Goal: Task Accomplishment & Management: Manage account settings

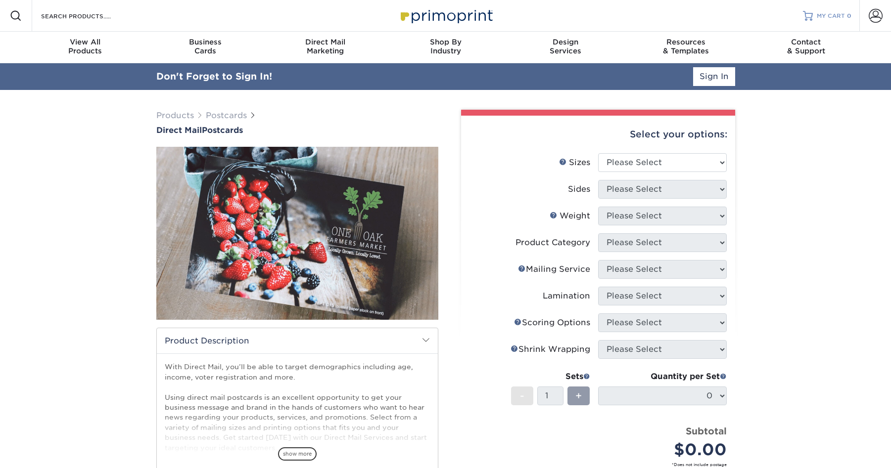
click at [841, 14] on span "MY CART" at bounding box center [831, 16] width 28 height 8
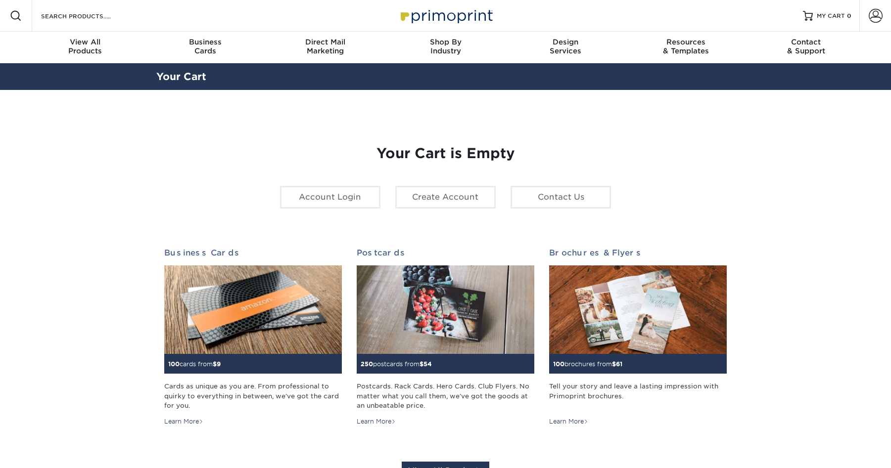
click at [875, 20] on span at bounding box center [876, 16] width 14 height 14
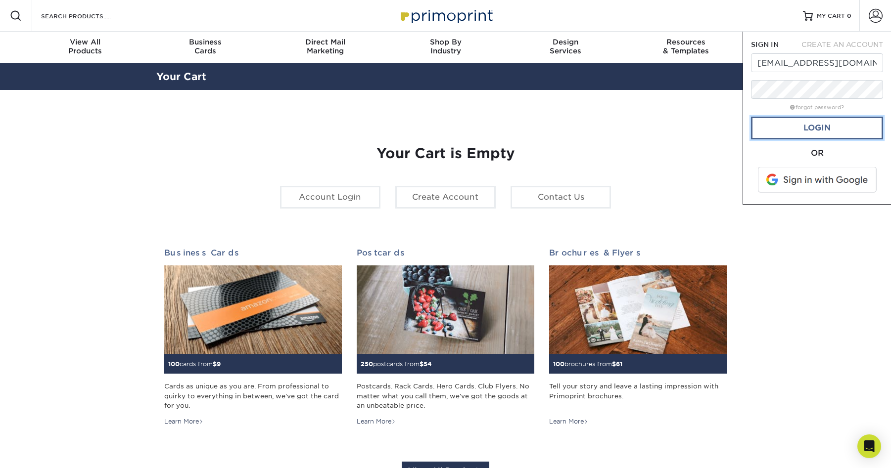
click at [816, 132] on link "Login" at bounding box center [817, 128] width 132 height 23
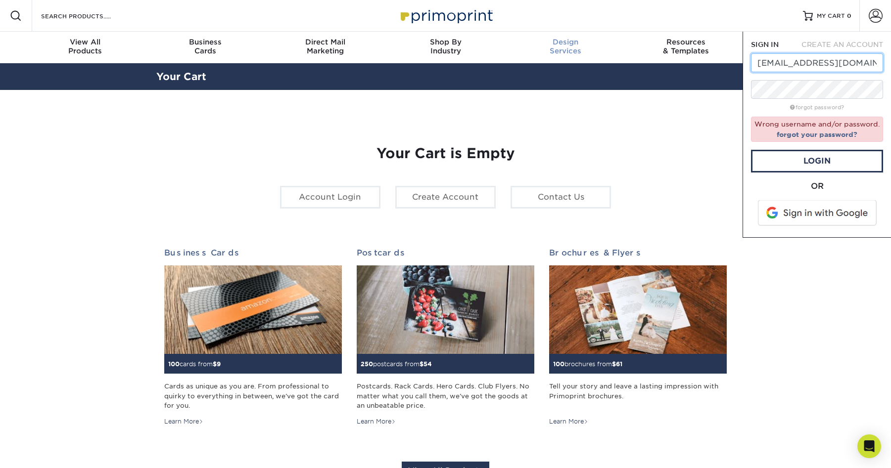
drag, startPoint x: 782, startPoint y: 61, endPoint x: 580, endPoint y: 50, distance: 203.1
click at [580, 50] on nav "Resources Menu Search Products Account SIGN IN CREATE AN ACCOUNT [EMAIL_ADDRESS…" at bounding box center [445, 31] width 891 height 63
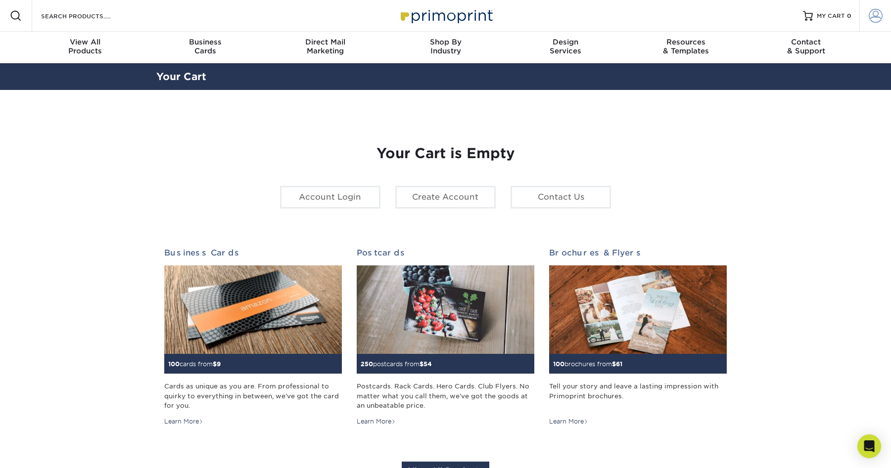
click at [880, 13] on span at bounding box center [876, 16] width 14 height 14
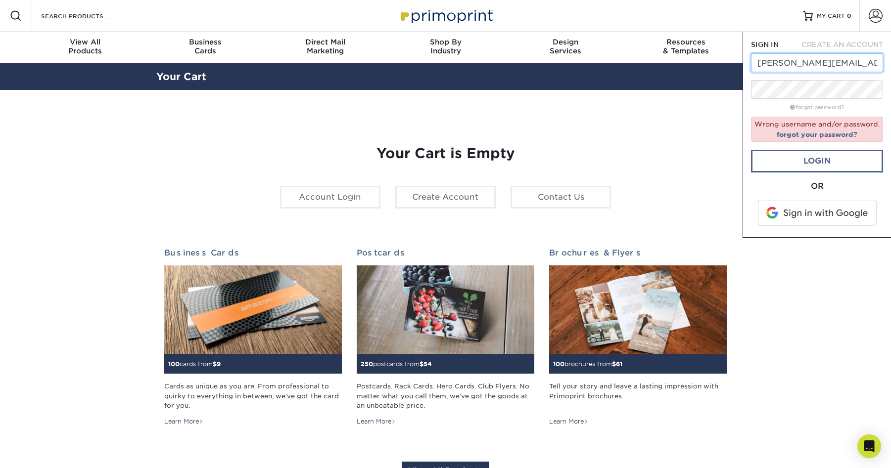
type input "[PERSON_NAME][EMAIL_ADDRESS][DOMAIN_NAME]"
click at [813, 172] on link "Login" at bounding box center [817, 161] width 132 height 23
click at [813, 159] on link "Login" at bounding box center [817, 161] width 132 height 23
click at [577, 88] on div "Resources Menu Search Products Account SIGN IN CREATE AN ACCOUNT andrea@surfnet…" at bounding box center [445, 413] width 891 height 826
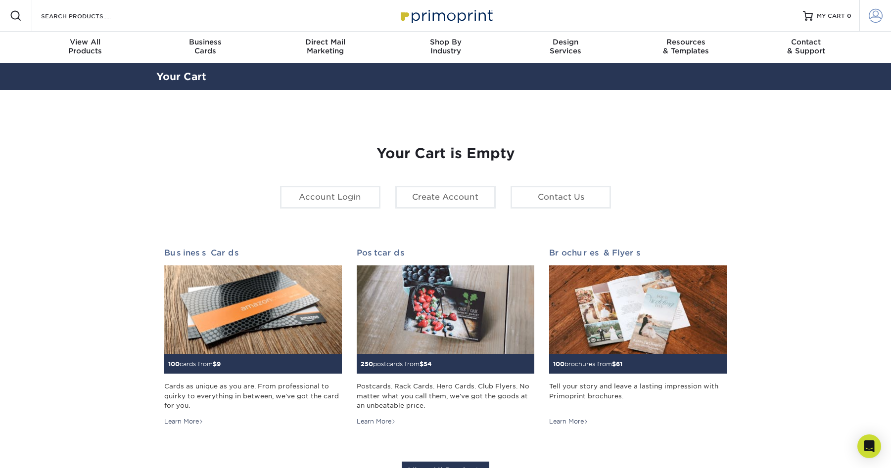
click at [876, 15] on span at bounding box center [876, 16] width 14 height 14
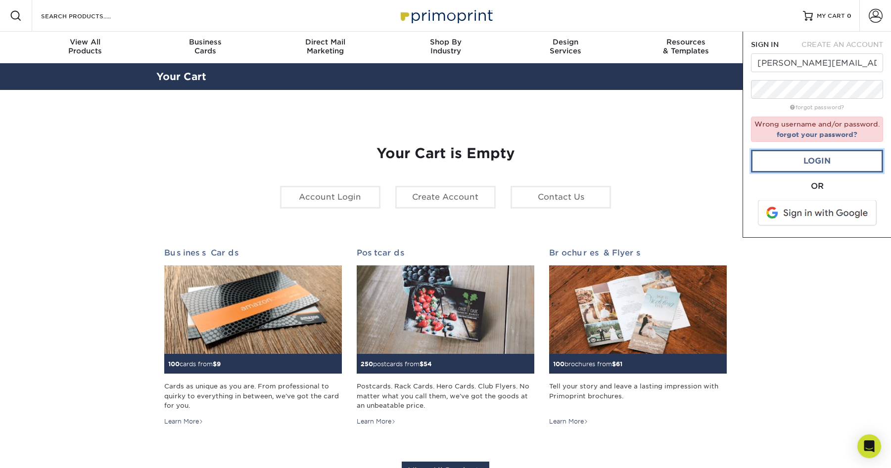
click at [823, 160] on link "Login" at bounding box center [817, 161] width 132 height 23
